Goal: Register for event/course

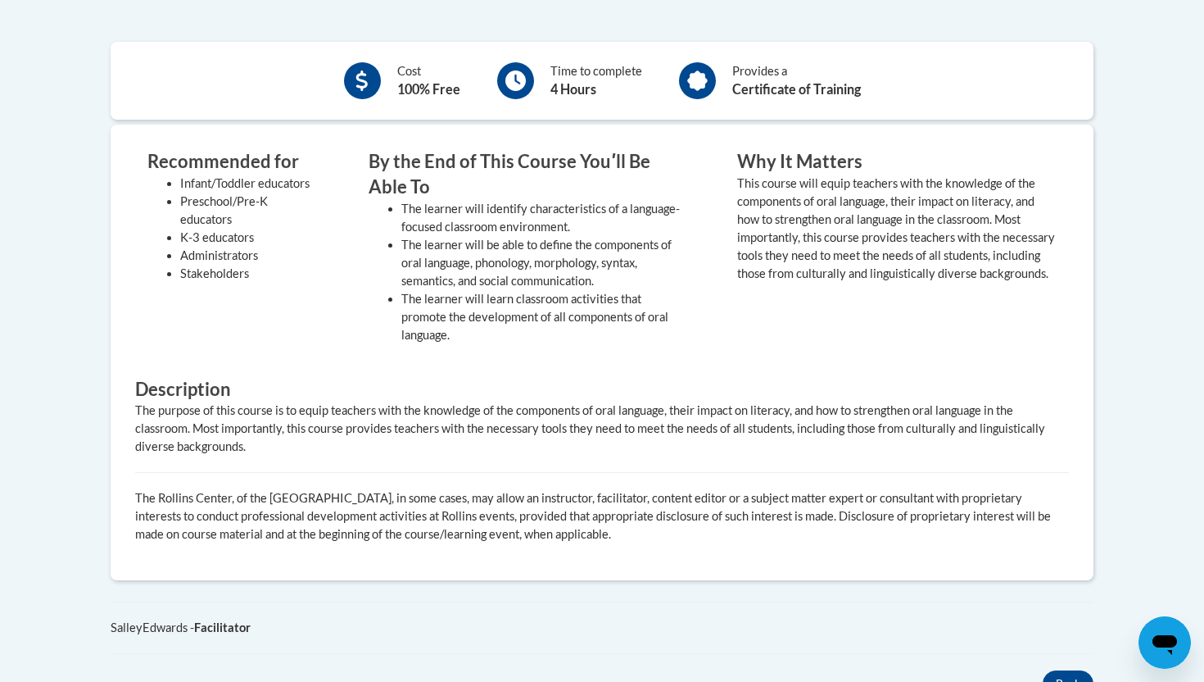
scroll to position [629, 0]
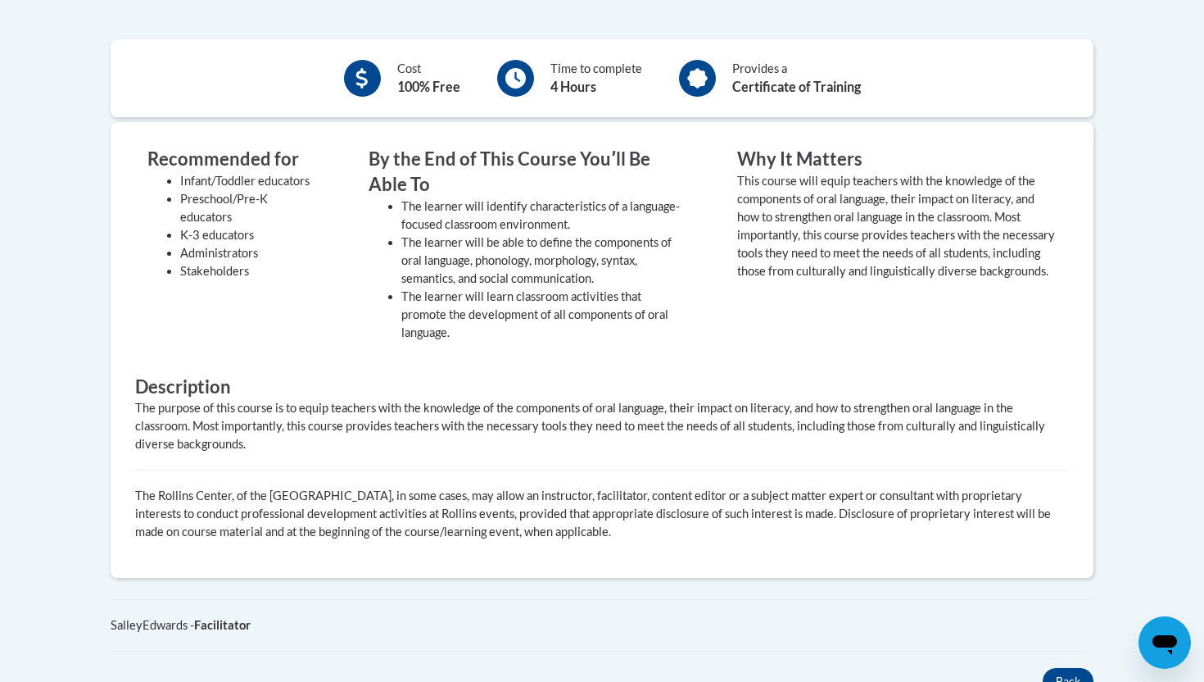
click at [672, 338] on li "The learner will learn classroom activities that promote the development of all…" at bounding box center [544, 315] width 287 height 54
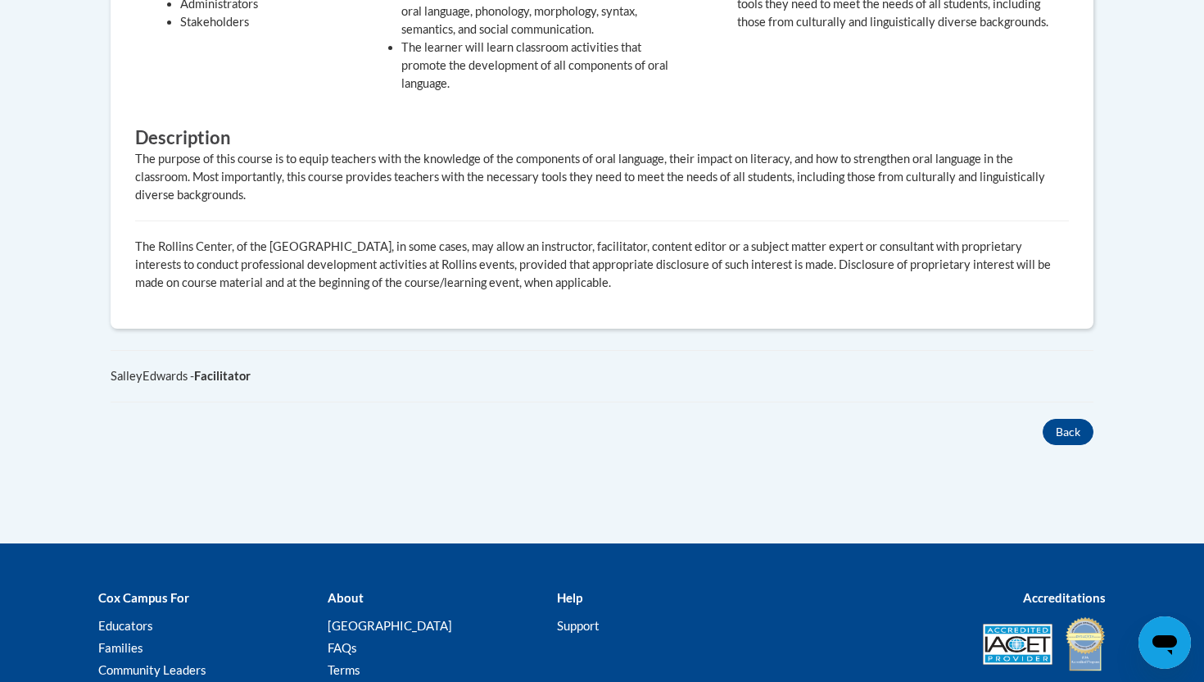
scroll to position [894, 0]
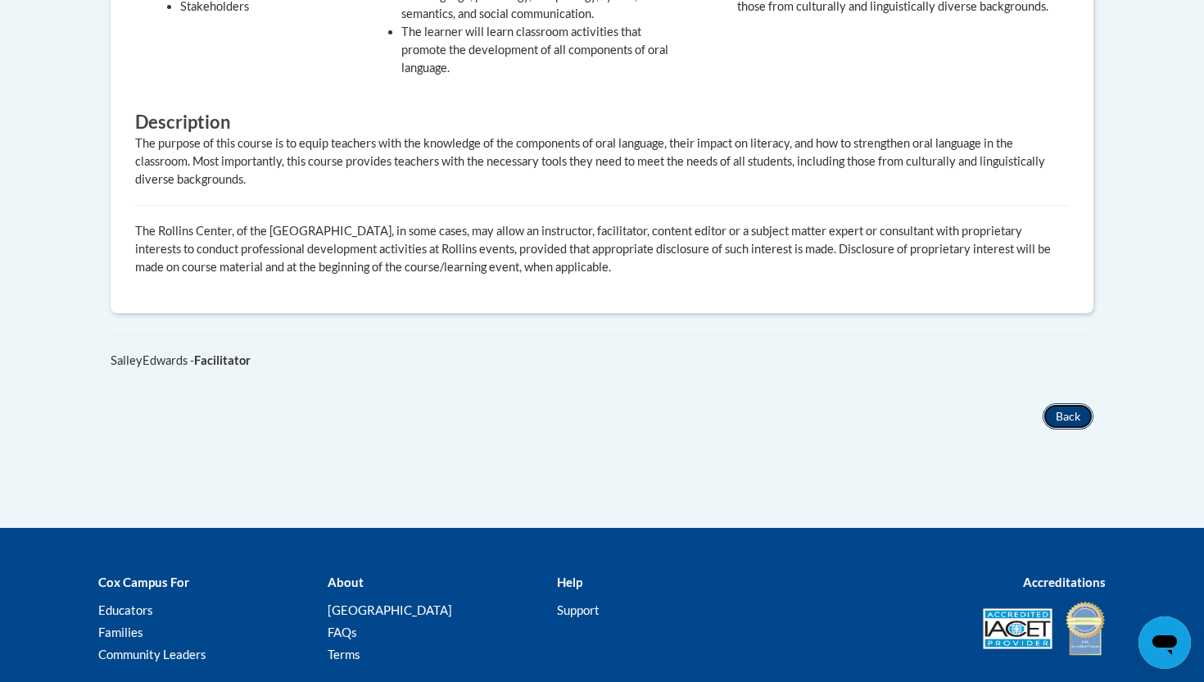
click at [1061, 424] on button "Back" at bounding box center [1068, 416] width 51 height 26
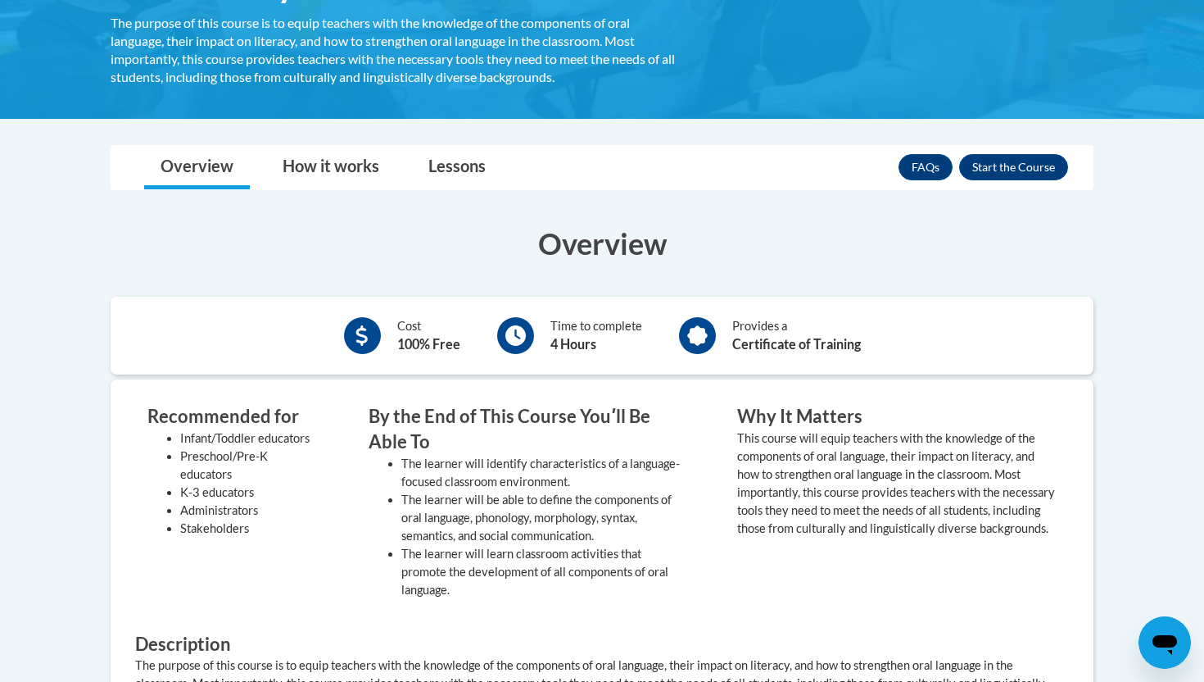
scroll to position [345, 0]
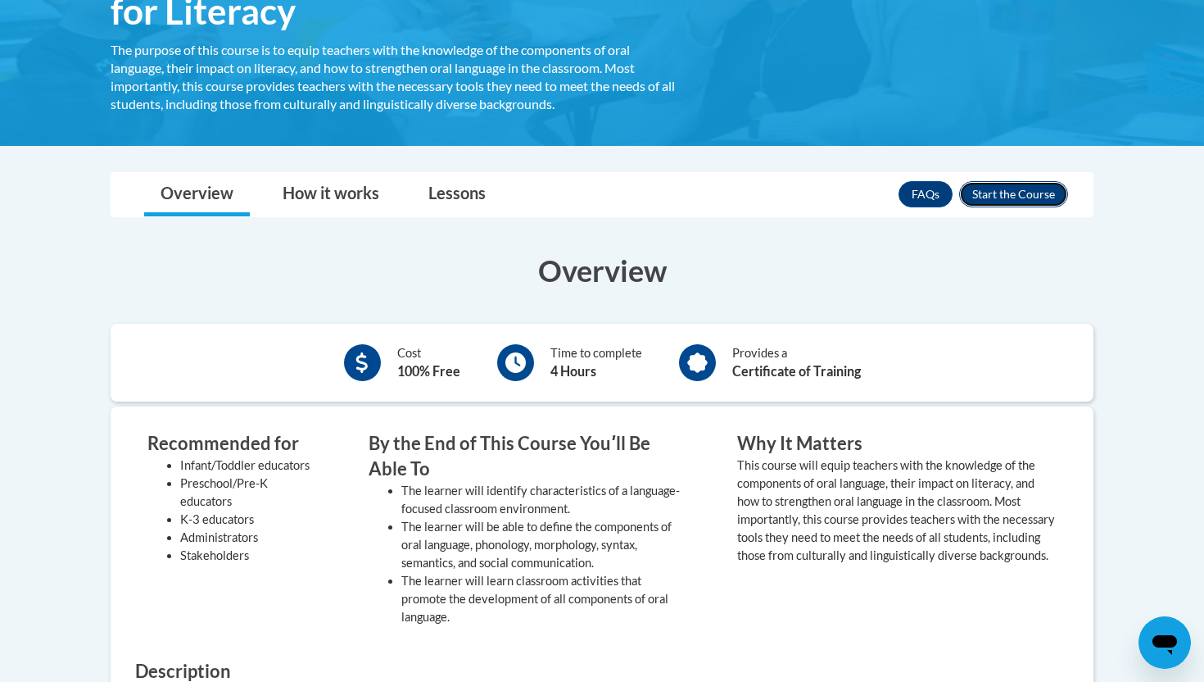
click at [1012, 197] on button "Enroll" at bounding box center [1013, 194] width 109 height 26
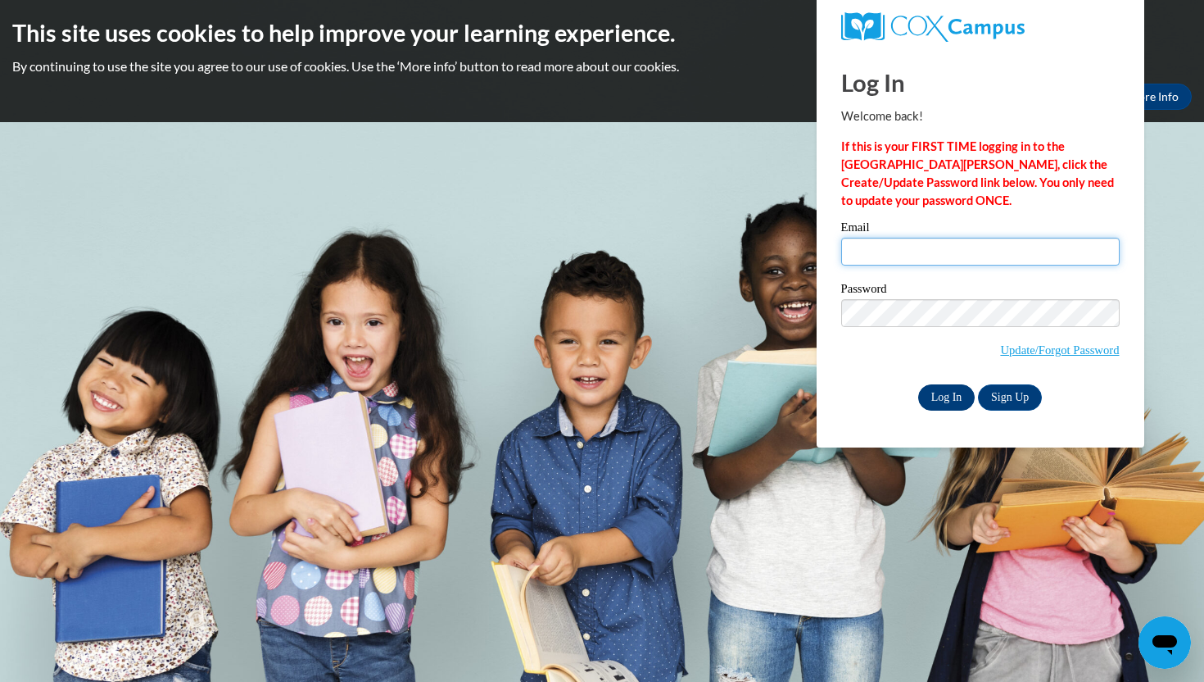
type input "[EMAIL_ADDRESS][DOMAIN_NAME]"
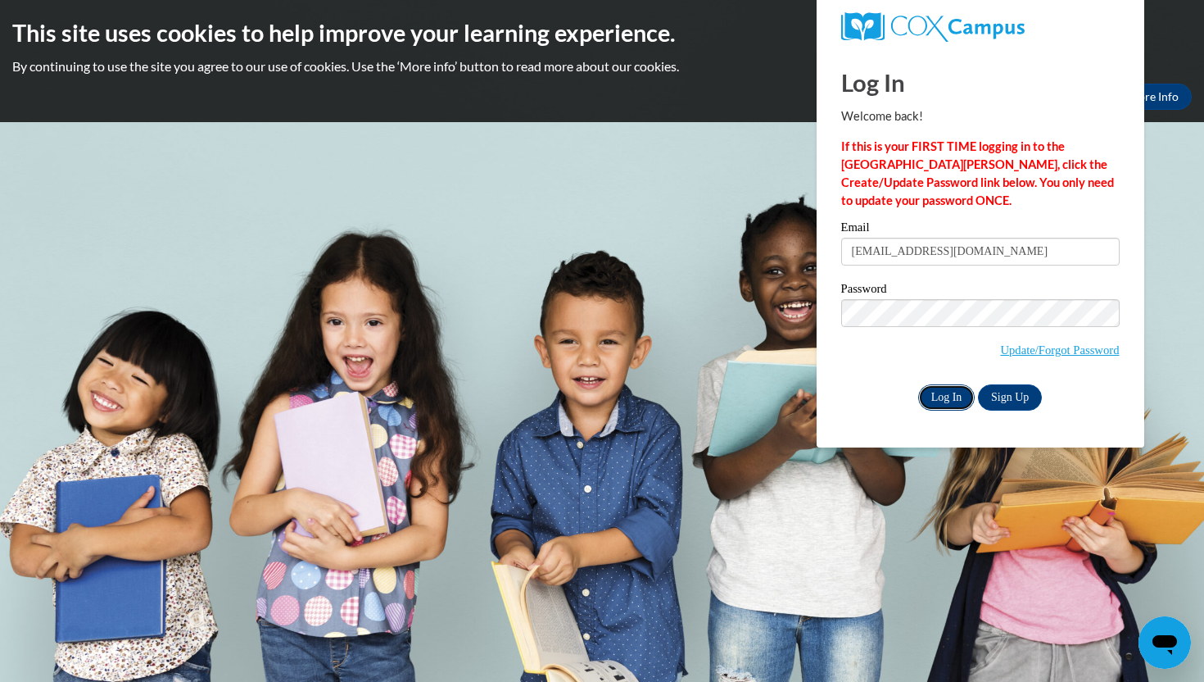
click at [957, 386] on input "Log In" at bounding box center [946, 397] width 57 height 26
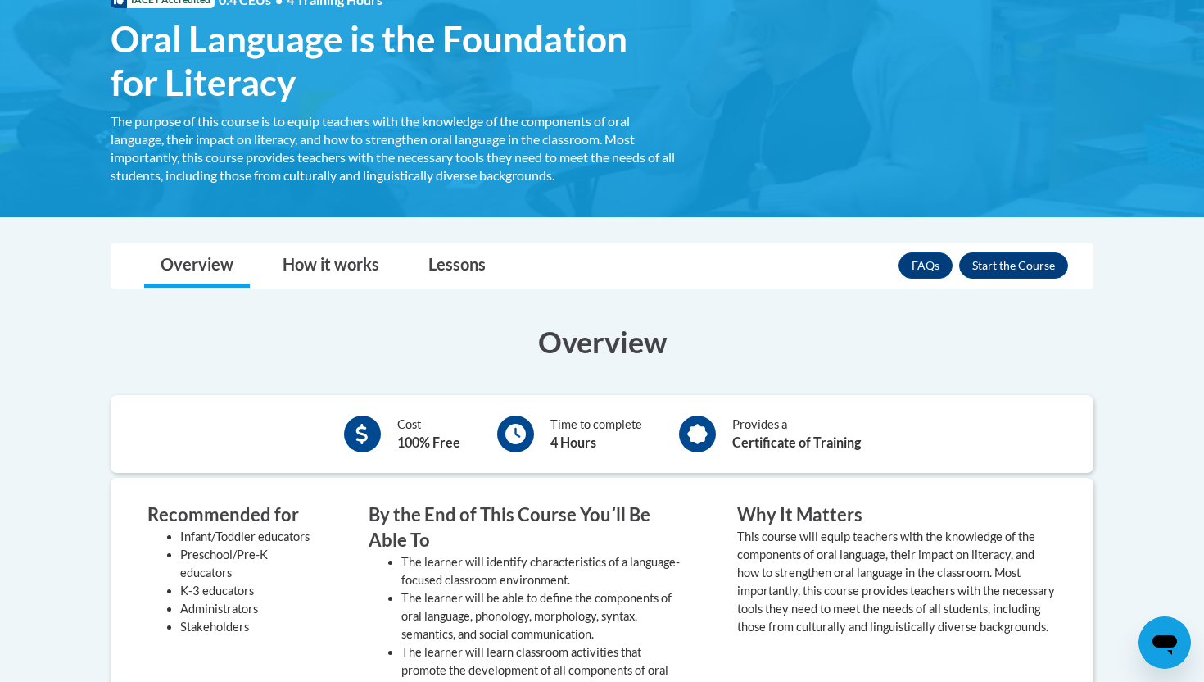
scroll to position [274, 0]
click at [997, 261] on button "Enroll" at bounding box center [1013, 264] width 109 height 26
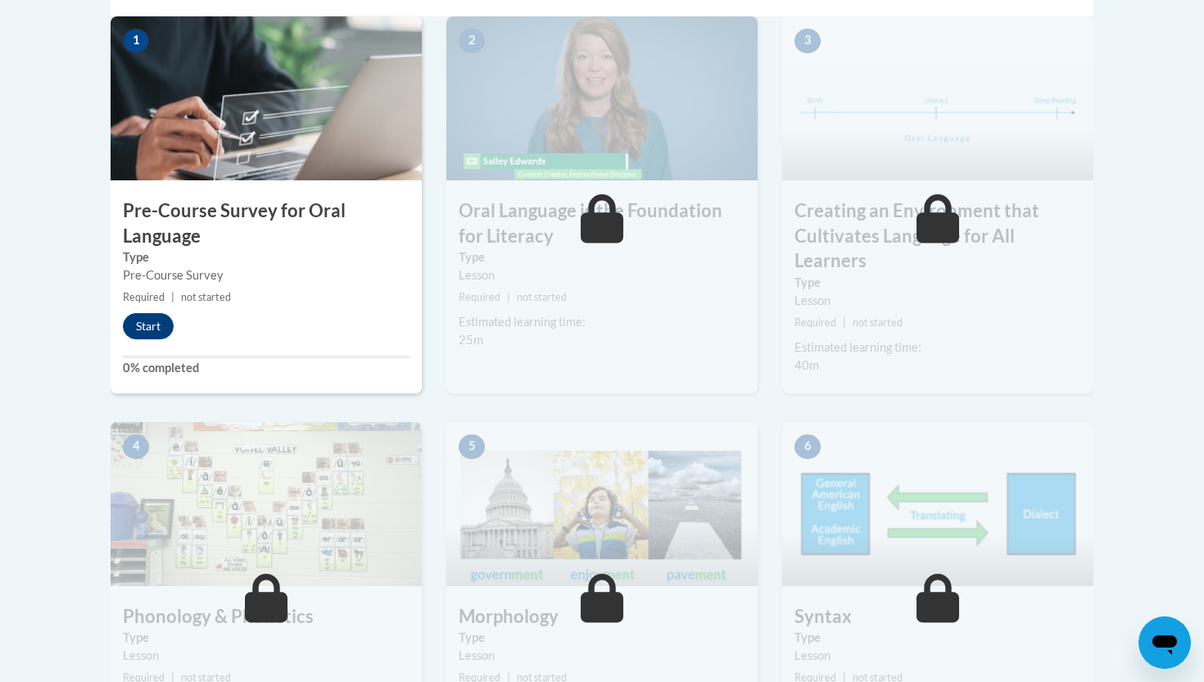
scroll to position [532, 0]
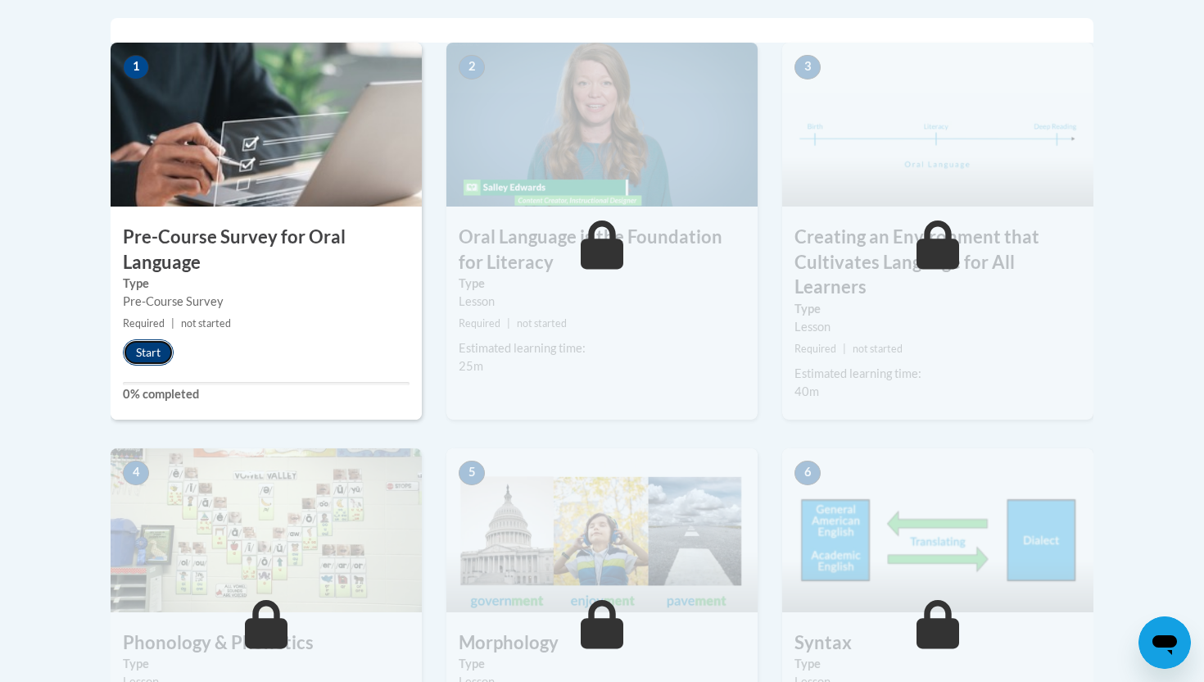
click at [147, 346] on button "Start" at bounding box center [148, 352] width 51 height 26
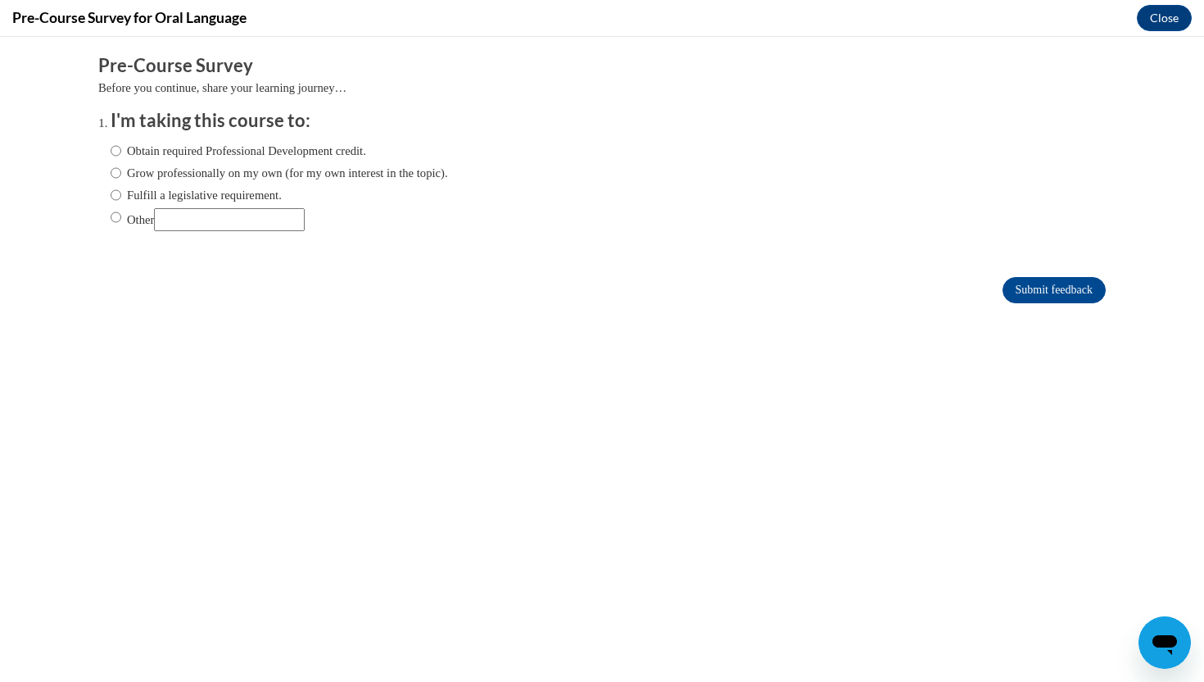
scroll to position [0, 0]
click at [158, 180] on label "Grow professionally on my own (for my own interest in the topic)." at bounding box center [279, 173] width 337 height 18
click at [121, 180] on input "Grow professionally on my own (for my own interest in the topic)." at bounding box center [116, 173] width 11 height 18
radio input "true"
click at [1042, 298] on input "Submit feedback" at bounding box center [1054, 290] width 103 height 26
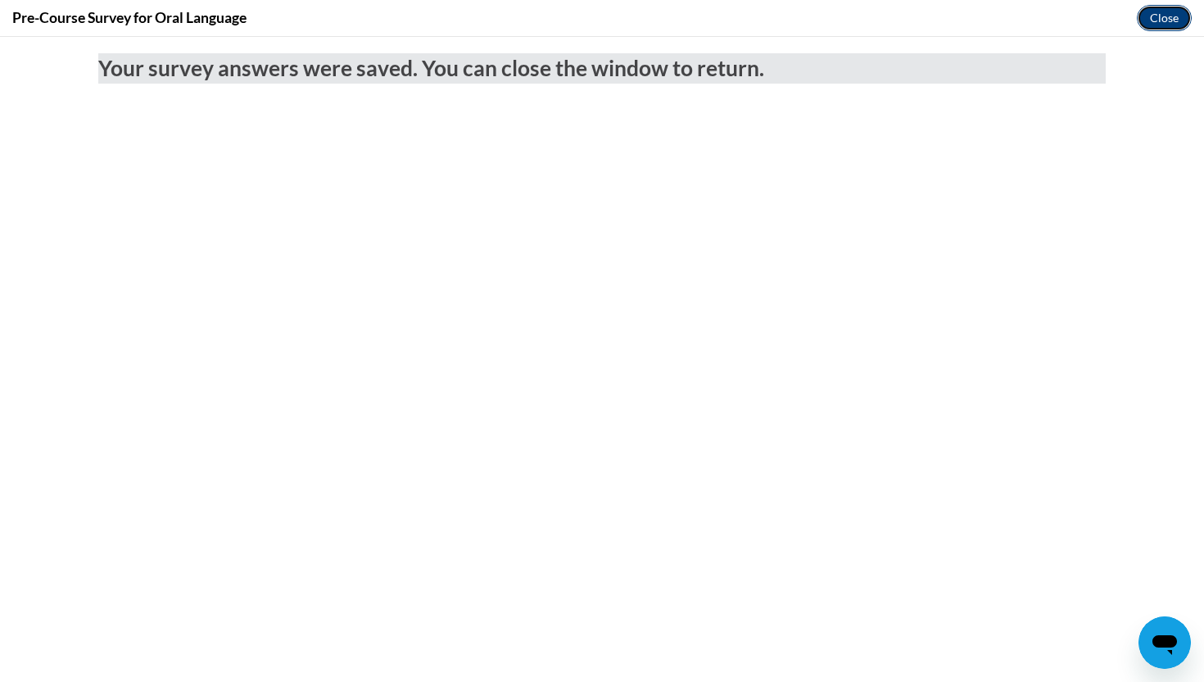
click at [1150, 21] on button "Close" at bounding box center [1164, 18] width 55 height 26
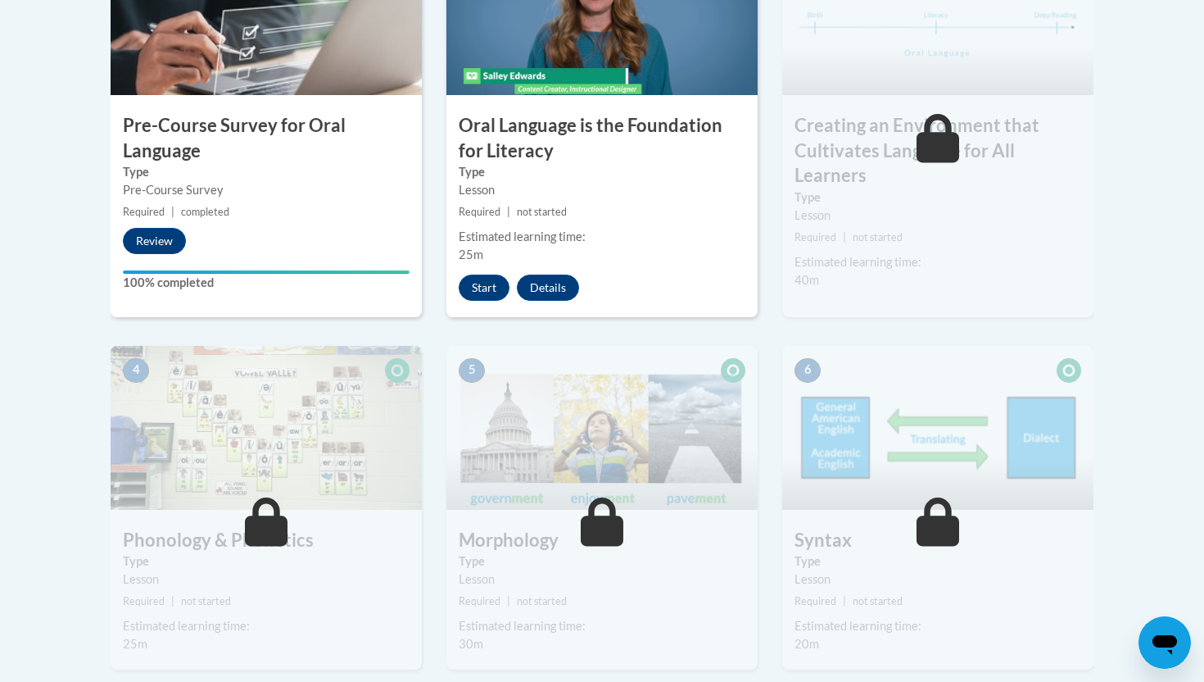
scroll to position [642, 0]
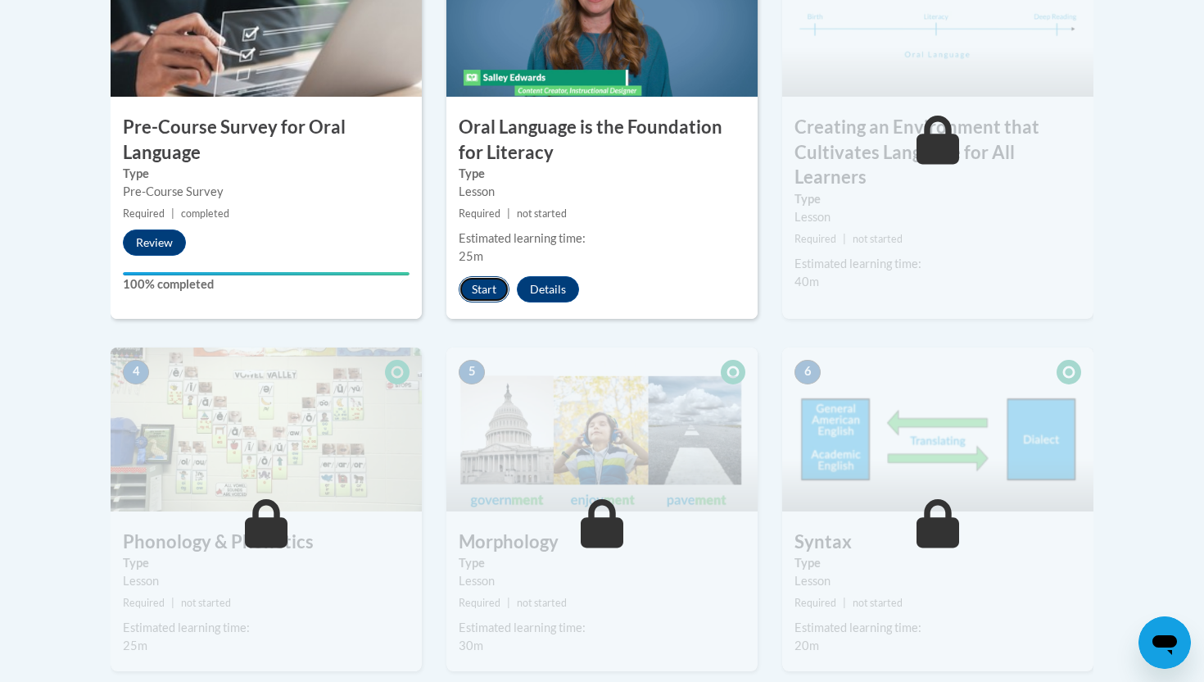
click at [488, 290] on button "Start" at bounding box center [484, 289] width 51 height 26
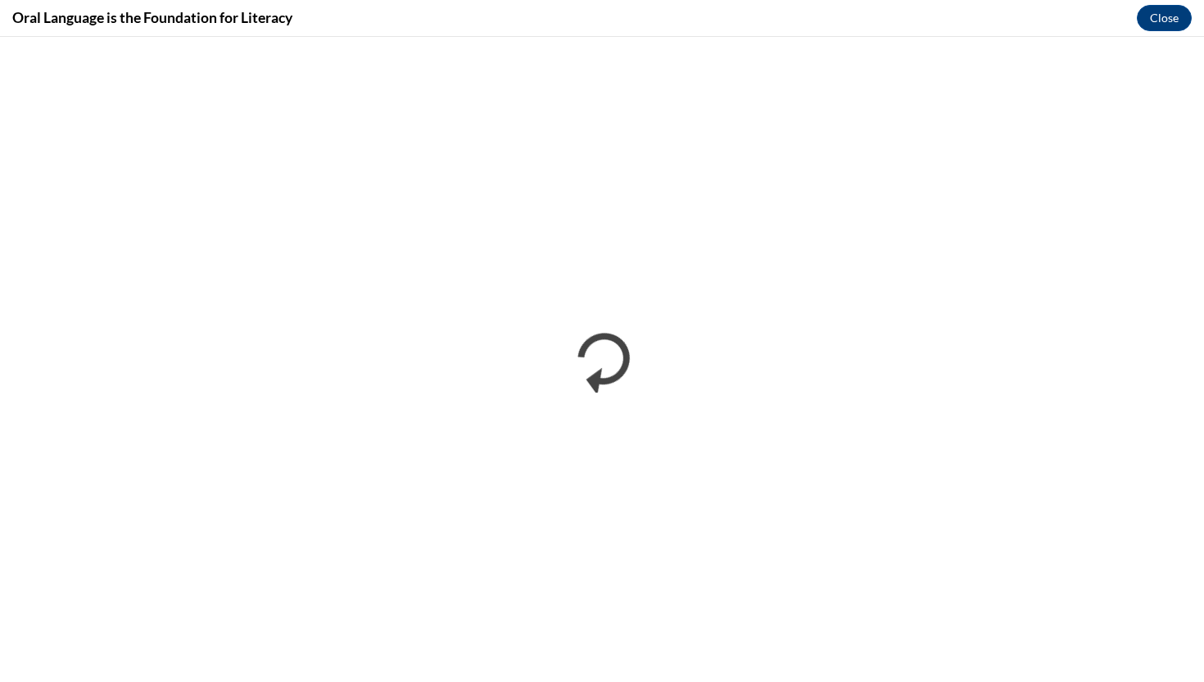
scroll to position [0, 0]
